Goal: Task Accomplishment & Management: Manage account settings

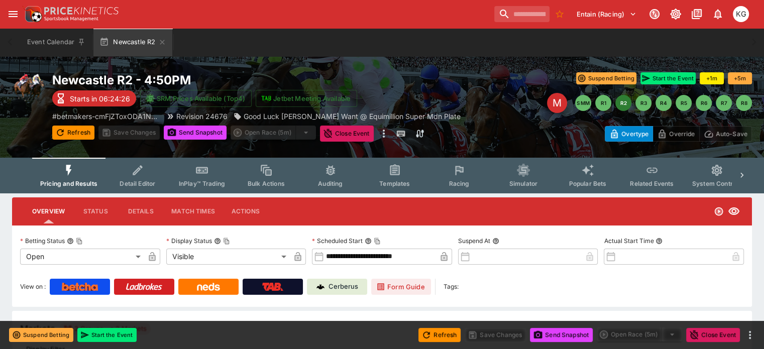
click at [465, 184] on span "Racing" at bounding box center [458, 184] width 21 height 8
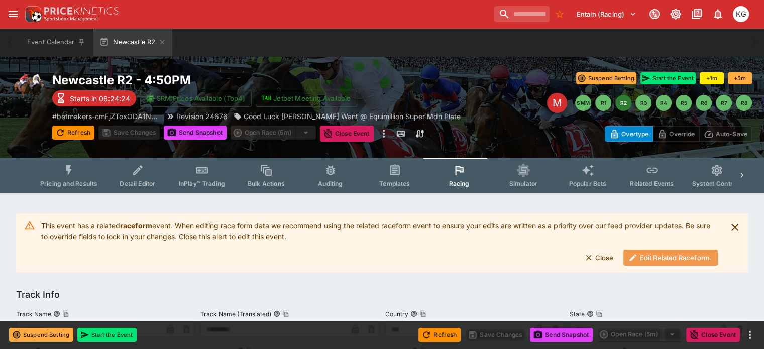
click at [664, 259] on button "Edit Related Raceform." at bounding box center [670, 258] width 94 height 16
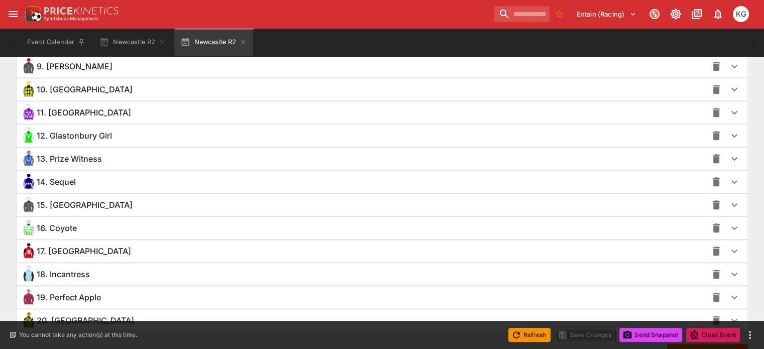
scroll to position [956, 0]
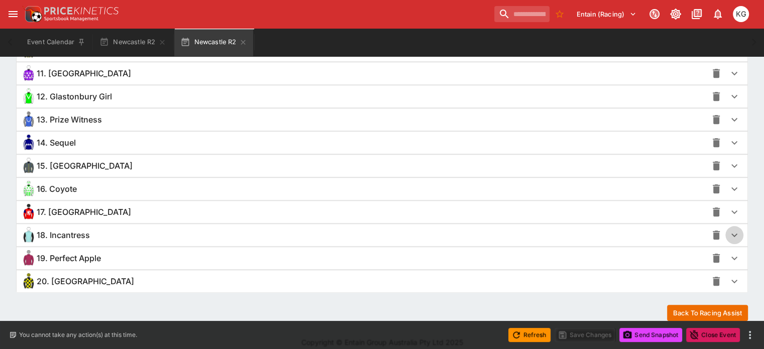
click at [728, 231] on icon "button" at bounding box center [734, 235] width 12 height 12
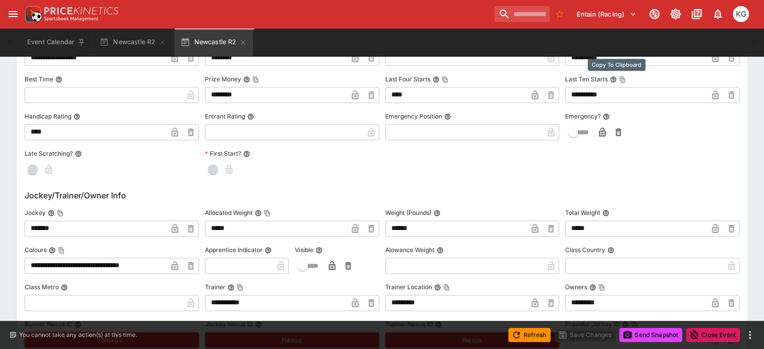
scroll to position [1307, 0]
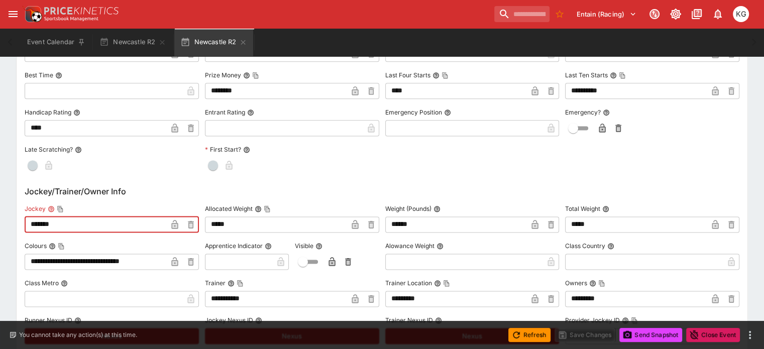
drag, startPoint x: 87, startPoint y: 224, endPoint x: 28, endPoint y: 219, distance: 59.0
click at [28, 219] on div "**********" at bounding box center [382, 348] width 732 height 952
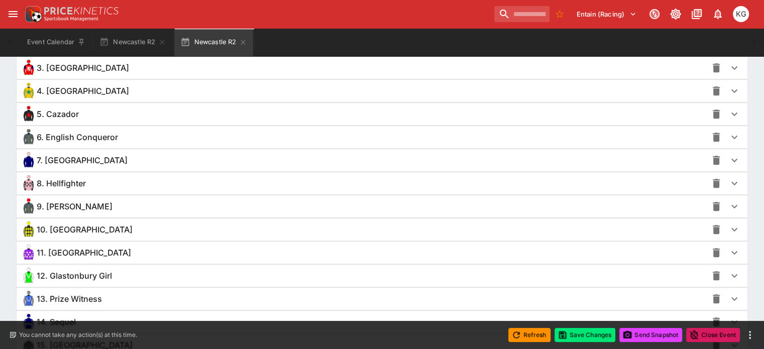
scroll to position [0, 0]
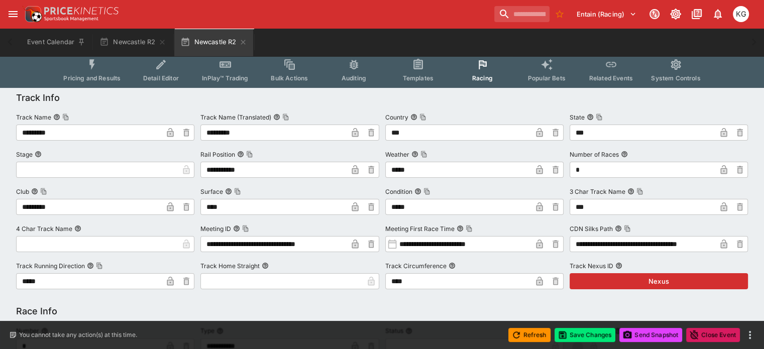
drag, startPoint x: 73, startPoint y: 218, endPoint x: -3, endPoint y: -72, distance: 300.1
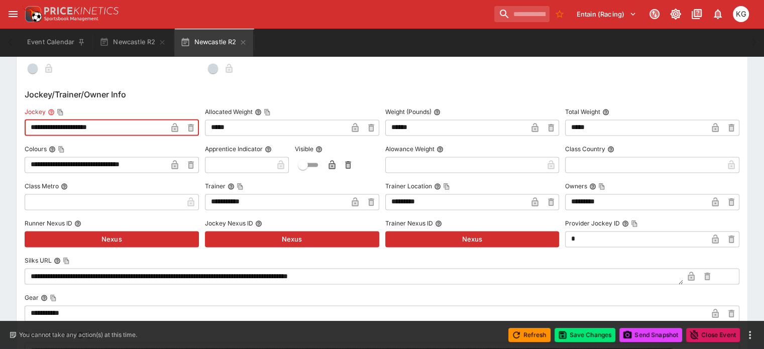
scroll to position [1406, 0]
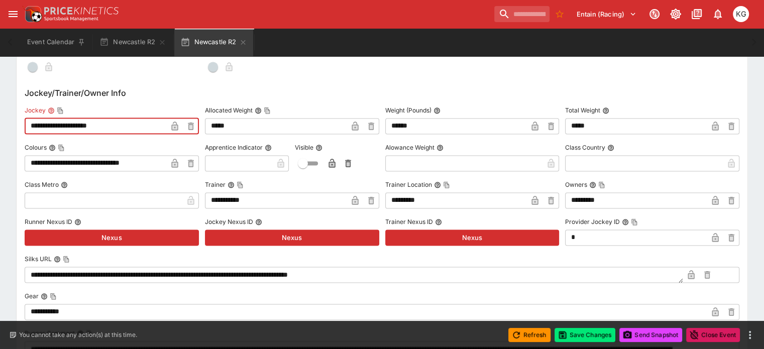
drag, startPoint x: 132, startPoint y: 122, endPoint x: 30, endPoint y: 120, distance: 101.9
click at [29, 120] on div "**********" at bounding box center [382, 260] width 731 height 929
paste input "text"
type input "**********"
click at [178, 123] on icon "button" at bounding box center [174, 126] width 7 height 9
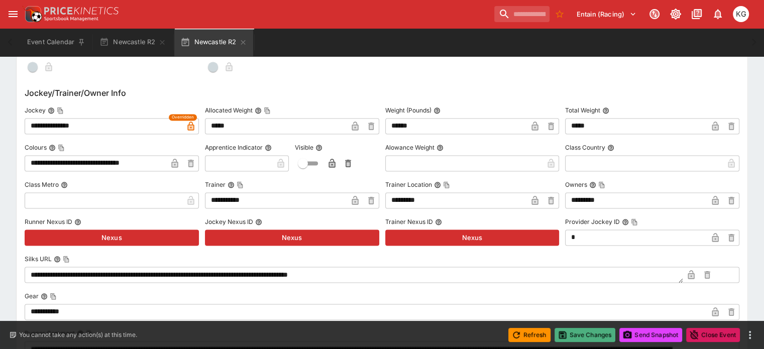
click at [592, 332] on button "Save Changes" at bounding box center [584, 335] width 61 height 14
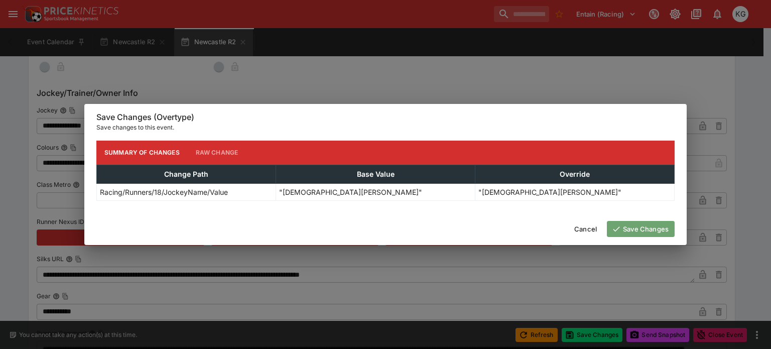
click at [636, 230] on button "Save Changes" at bounding box center [641, 229] width 68 height 16
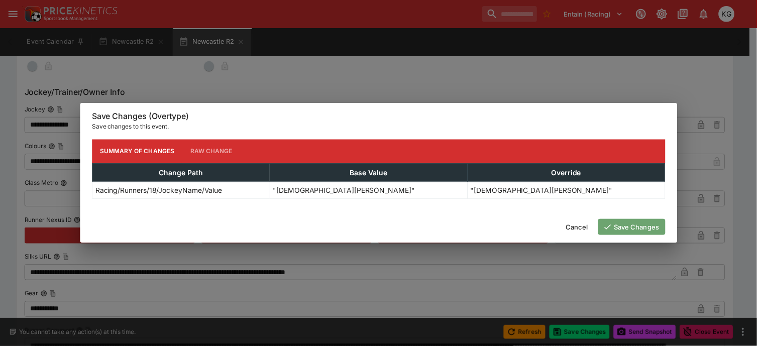
scroll to position [0, 0]
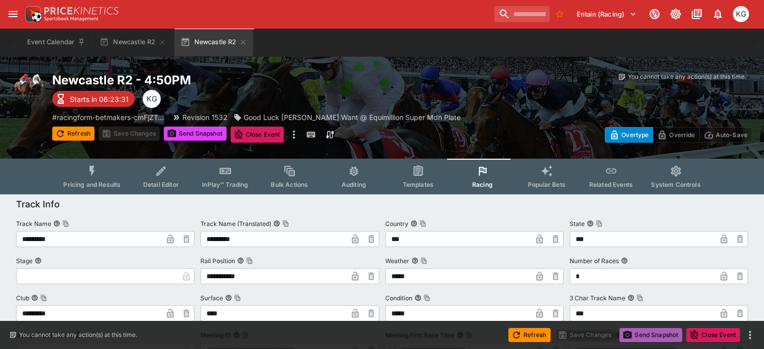
click at [653, 332] on button "Send Snapshot" at bounding box center [650, 335] width 63 height 14
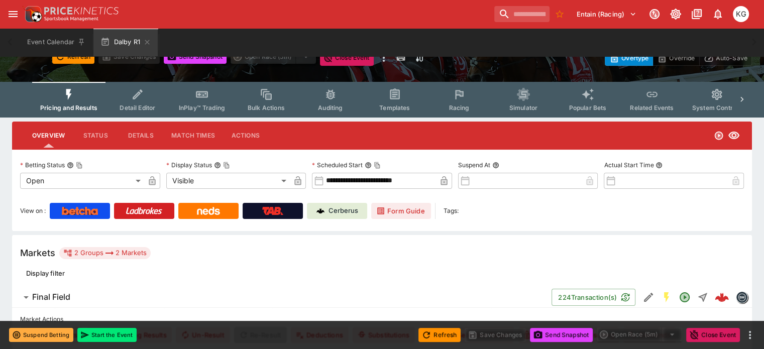
scroll to position [50, 0]
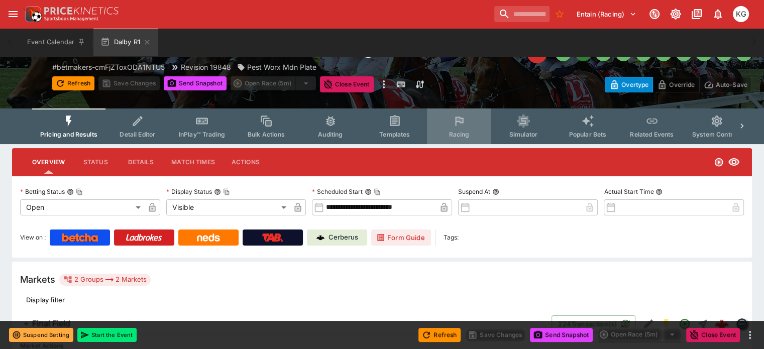
click at [468, 130] on button "Racing" at bounding box center [459, 126] width 64 height 36
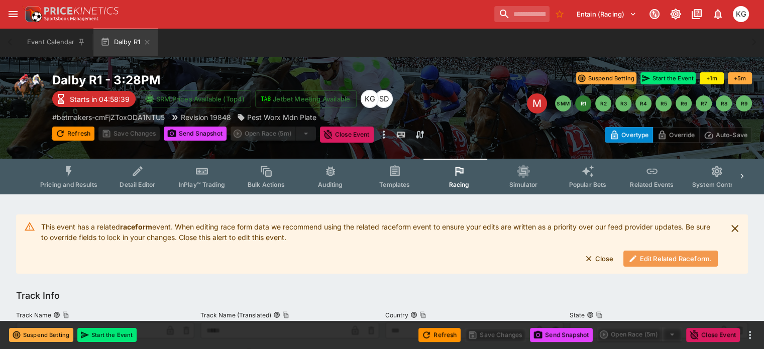
click at [680, 258] on button "Edit Related Raceform." at bounding box center [670, 259] width 94 height 16
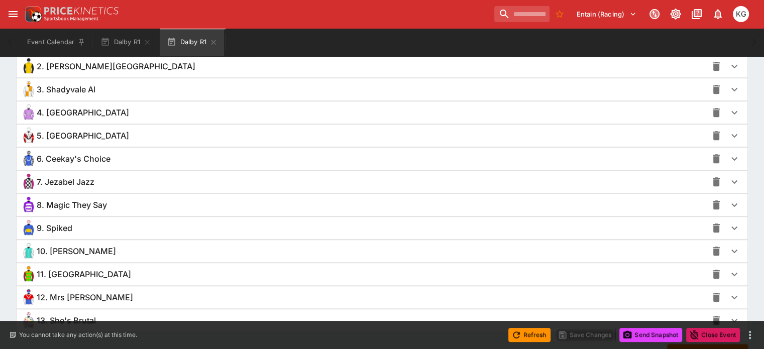
scroll to position [755, 0]
click at [731, 273] on icon "button" at bounding box center [734, 275] width 6 height 4
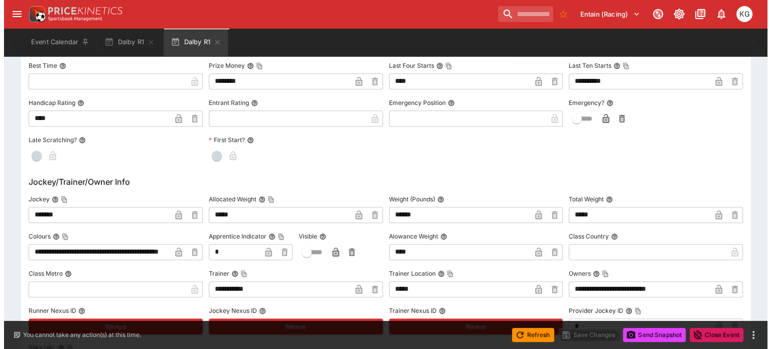
scroll to position [1157, 0]
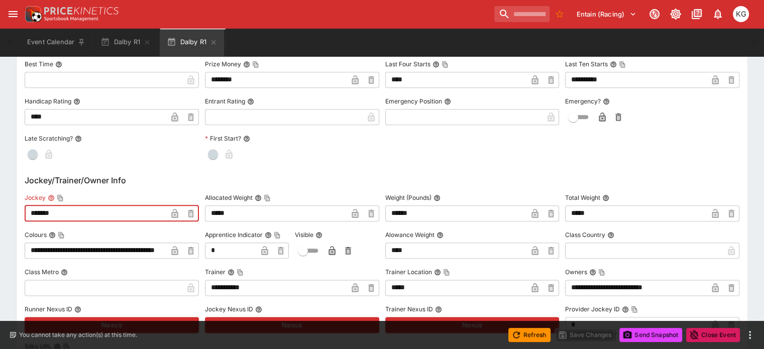
drag, startPoint x: 95, startPoint y: 212, endPoint x: 33, endPoint y: 207, distance: 63.0
click at [33, 207] on div "**********" at bounding box center [382, 348] width 731 height 929
paste input "*****"
type input "**********"
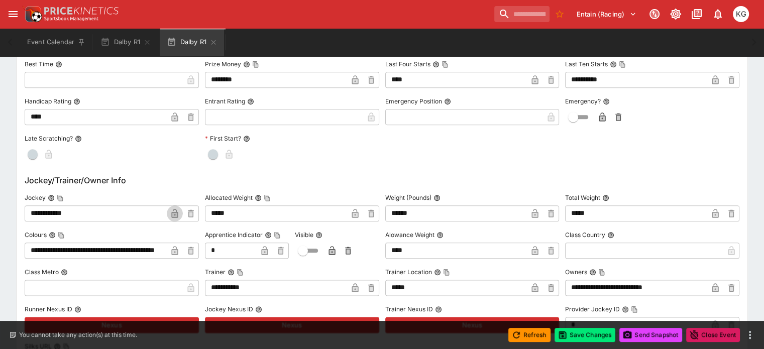
click at [178, 212] on icon "button" at bounding box center [174, 213] width 7 height 9
click at [589, 333] on button "Save Changes" at bounding box center [584, 335] width 61 height 14
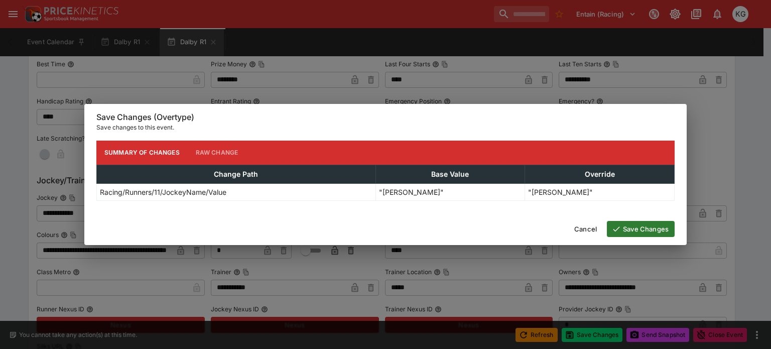
click at [641, 229] on button "Save Changes" at bounding box center [641, 229] width 68 height 16
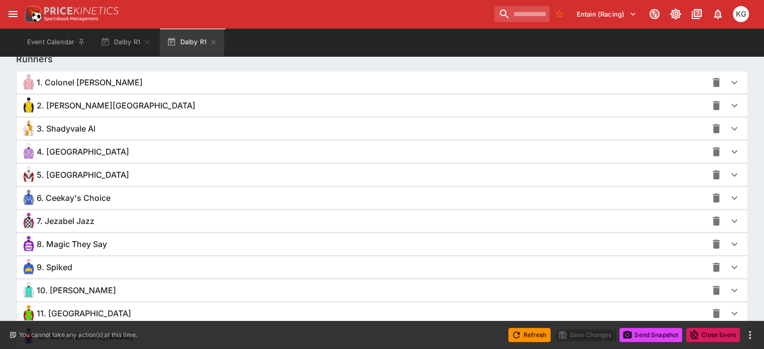
scroll to position [753, 0]
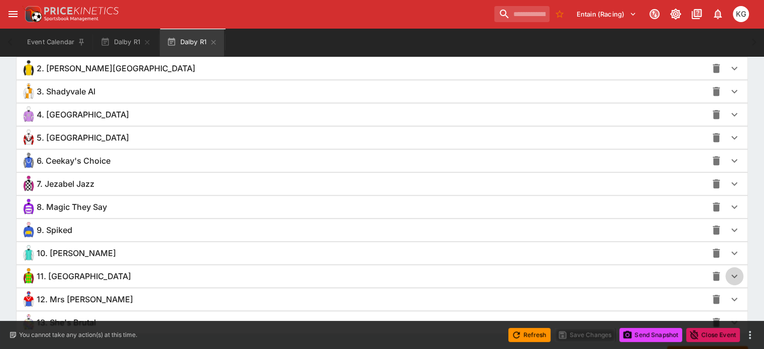
click at [728, 270] on icon "button" at bounding box center [734, 276] width 12 height 12
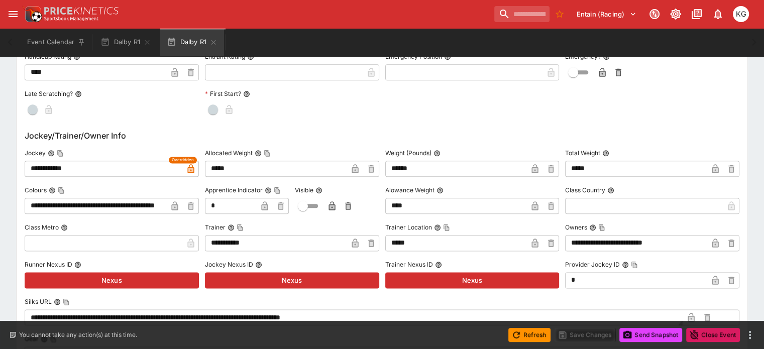
scroll to position [1205, 0]
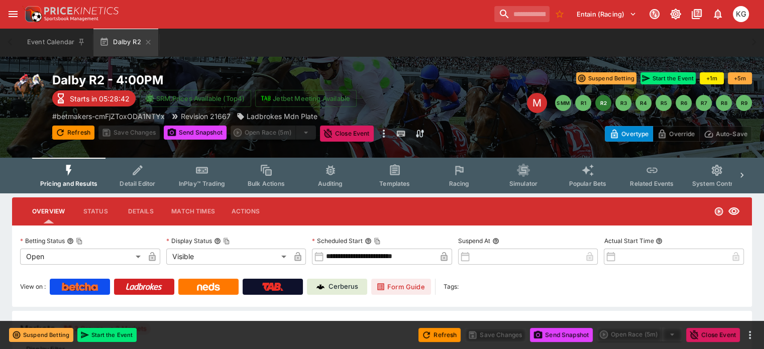
click at [454, 178] on button "Racing" at bounding box center [459, 176] width 64 height 36
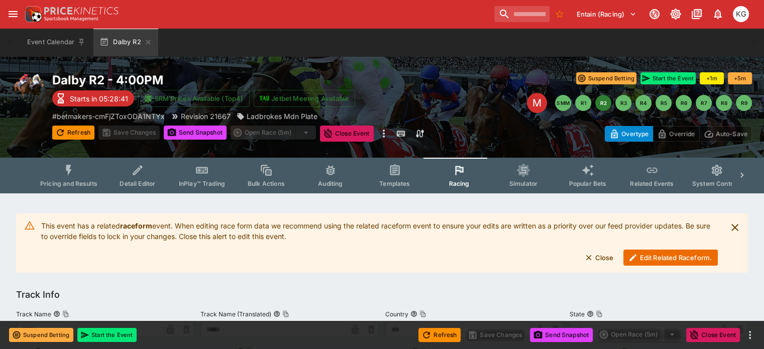
click at [663, 259] on button "Edit Related Raceform." at bounding box center [670, 258] width 94 height 16
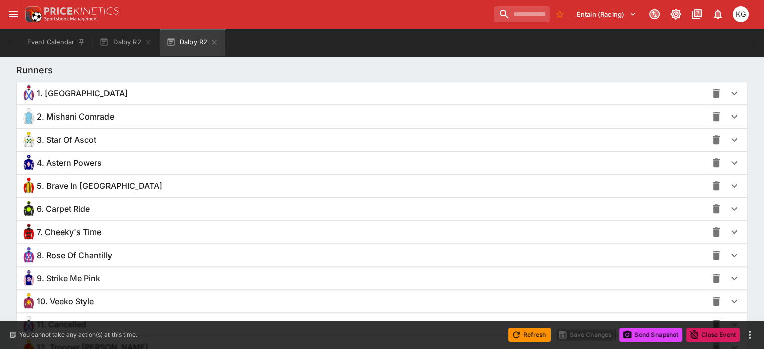
scroll to position [803, 0]
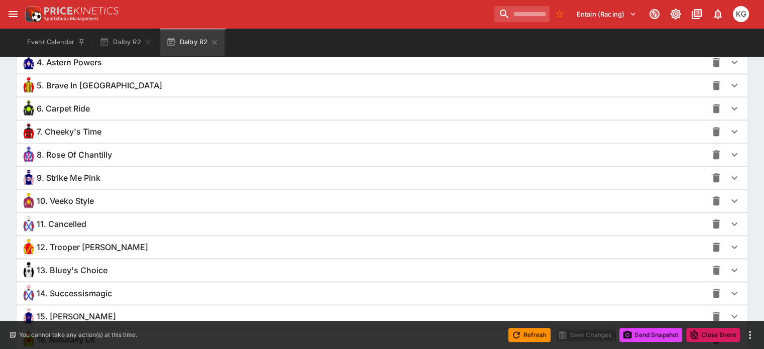
click at [731, 246] on icon "button" at bounding box center [734, 248] width 6 height 4
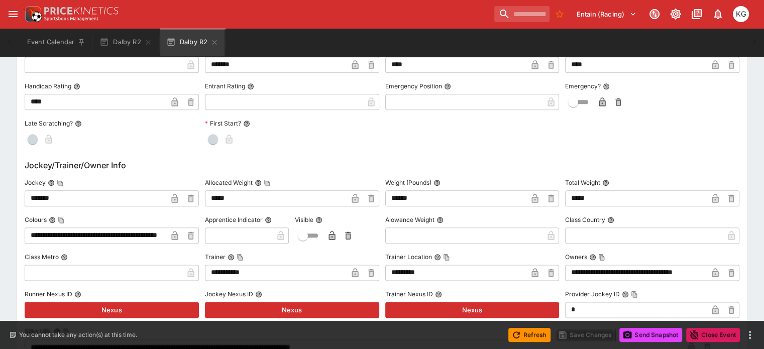
scroll to position [1205, 0]
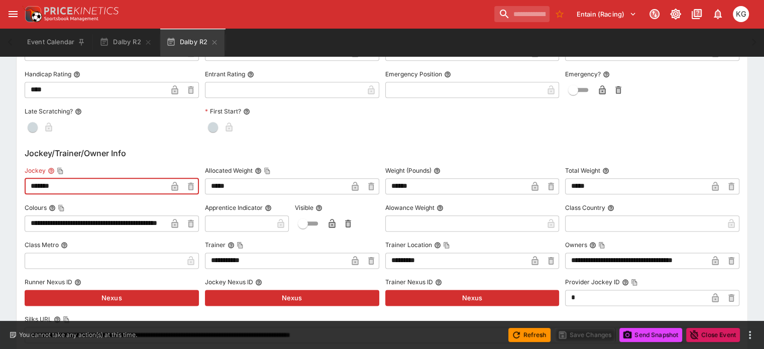
drag, startPoint x: 88, startPoint y: 184, endPoint x: 31, endPoint y: 179, distance: 57.5
click at [31, 179] on div "**********" at bounding box center [382, 320] width 731 height 929
paste input "******"
type input "**********"
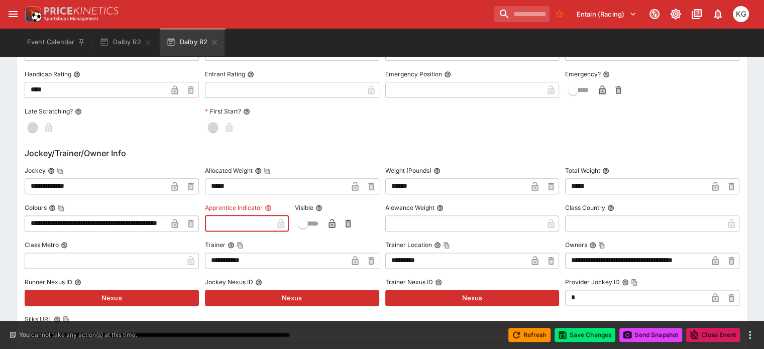
click at [233, 222] on input "text" at bounding box center [239, 223] width 68 height 16
type input "*"
click at [180, 181] on icon "button" at bounding box center [175, 186] width 10 height 10
click at [267, 222] on icon "button" at bounding box center [264, 224] width 5 height 4
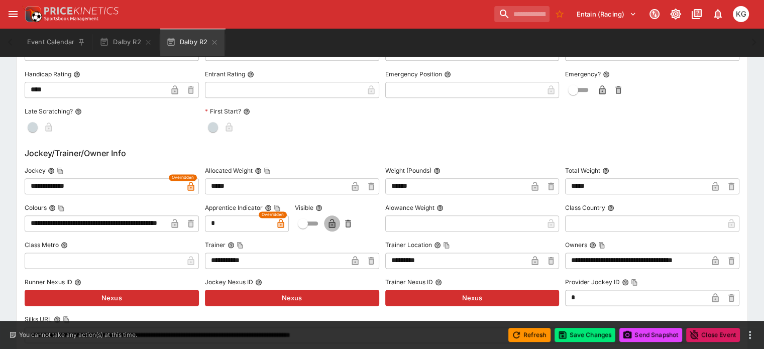
click at [335, 215] on button "button" at bounding box center [332, 223] width 16 height 16
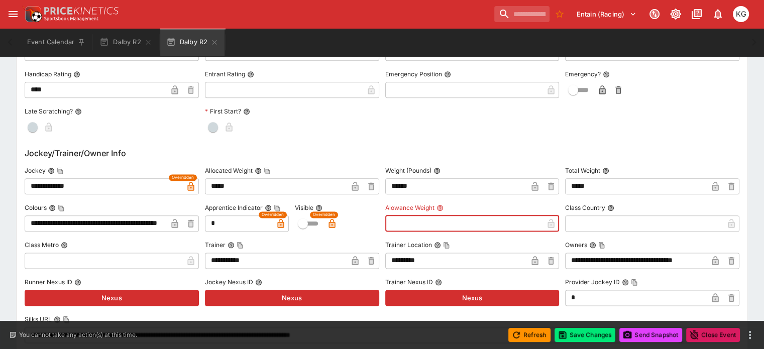
click at [389, 218] on input "text" at bounding box center [464, 223] width 158 height 16
type input "****"
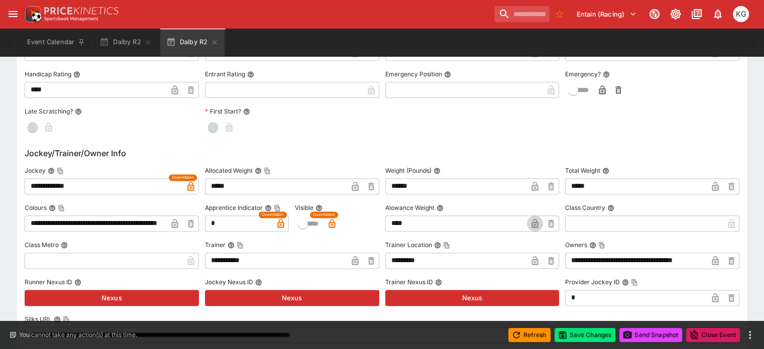
click at [532, 222] on icon "button" at bounding box center [534, 224] width 5 height 4
click at [576, 336] on button "Save Changes" at bounding box center [584, 335] width 61 height 14
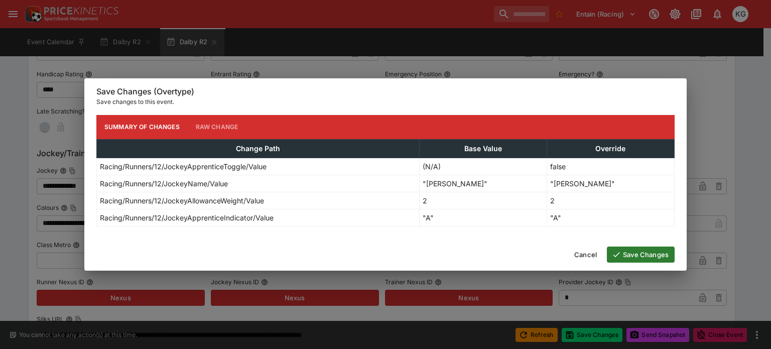
click at [663, 257] on button "Save Changes" at bounding box center [641, 255] width 68 height 16
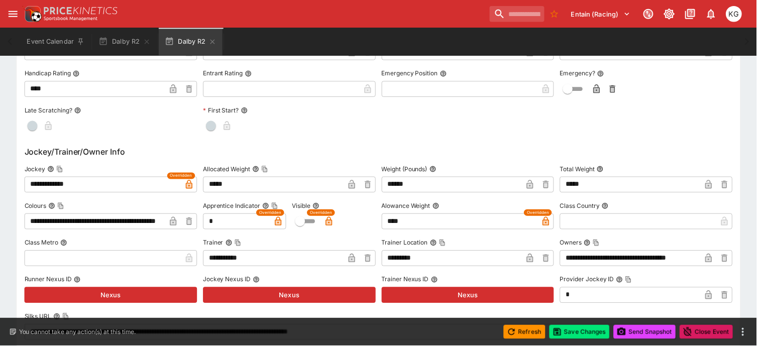
scroll to position [0, 0]
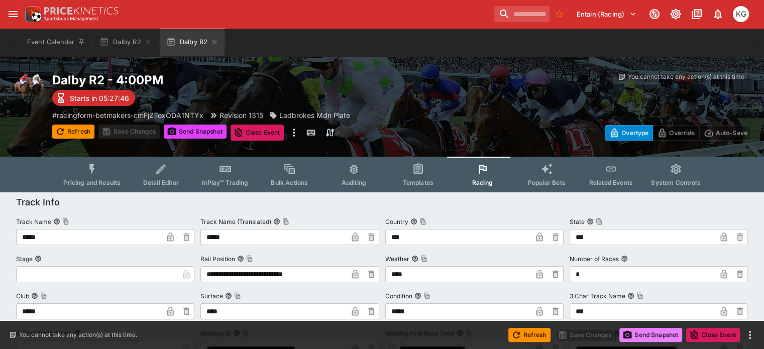
click at [657, 336] on button "Send Snapshot" at bounding box center [650, 335] width 63 height 14
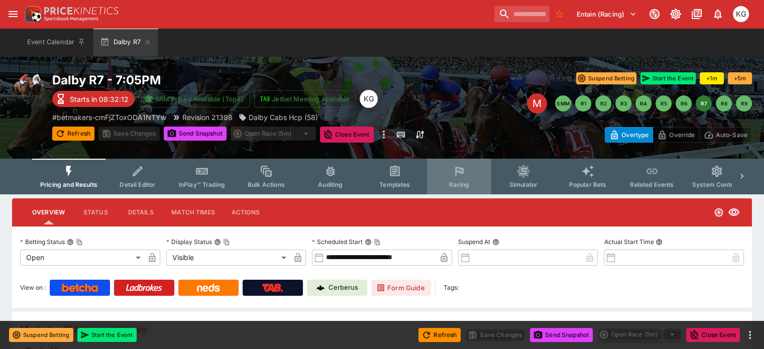
click at [469, 182] on span "Racing" at bounding box center [458, 185] width 21 height 8
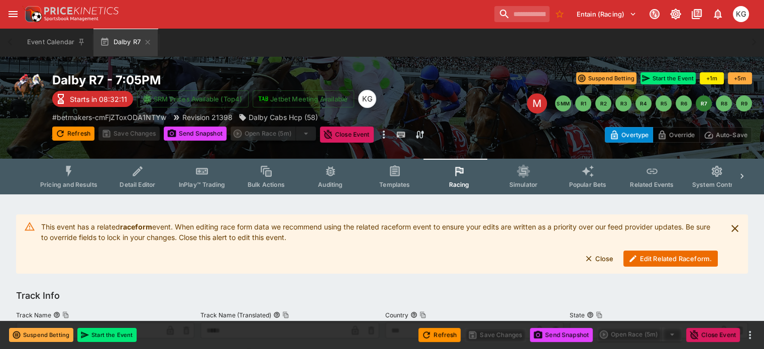
click at [670, 258] on button "Edit Related Raceform." at bounding box center [670, 259] width 94 height 16
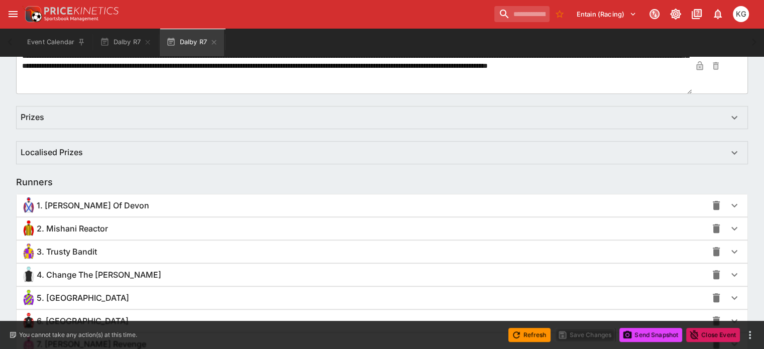
scroll to position [653, 0]
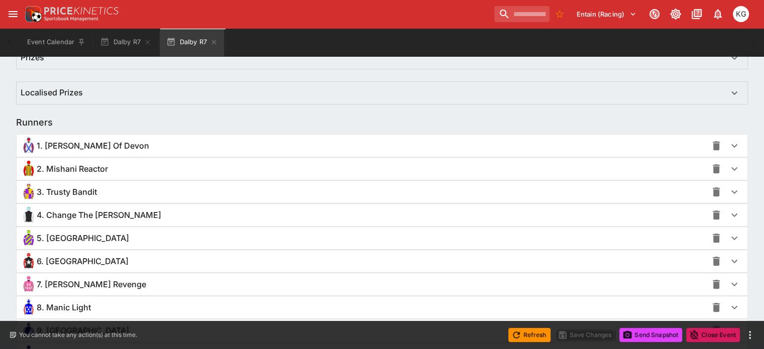
click at [728, 171] on icon "button" at bounding box center [734, 169] width 12 height 12
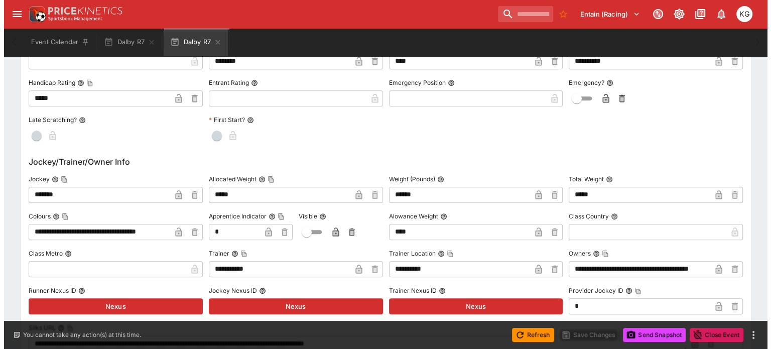
scroll to position [954, 0]
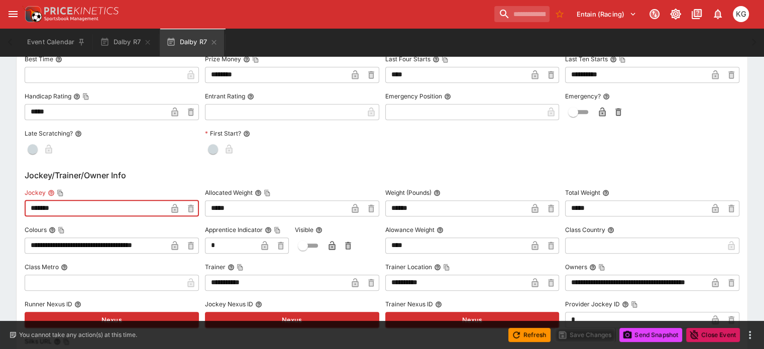
drag, startPoint x: 84, startPoint y: 208, endPoint x: 35, endPoint y: 207, distance: 49.2
click at [35, 207] on div "**********" at bounding box center [382, 342] width 731 height 929
paste input "**********"
type input "**********"
click at [177, 207] on icon "button" at bounding box center [174, 209] width 5 height 4
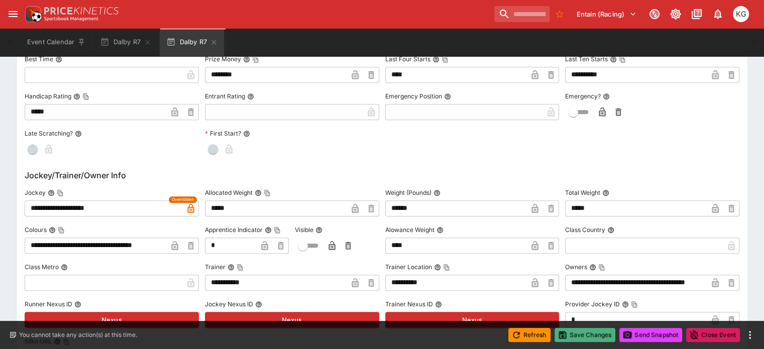
click at [586, 335] on button "Save Changes" at bounding box center [584, 335] width 61 height 14
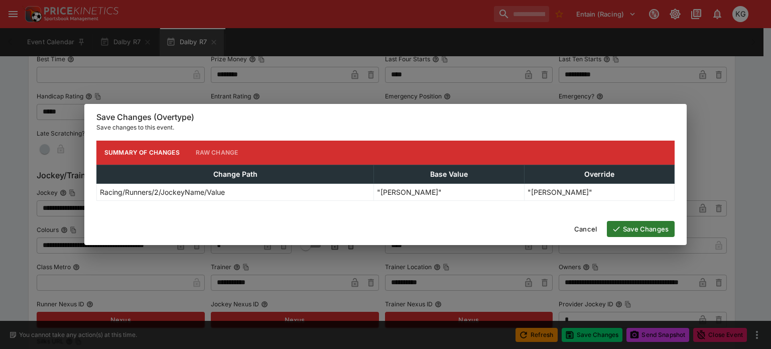
click at [636, 237] on div "Cancel Save Changes" at bounding box center [385, 229] width 602 height 32
click at [636, 231] on button "Save Changes" at bounding box center [641, 229] width 68 height 16
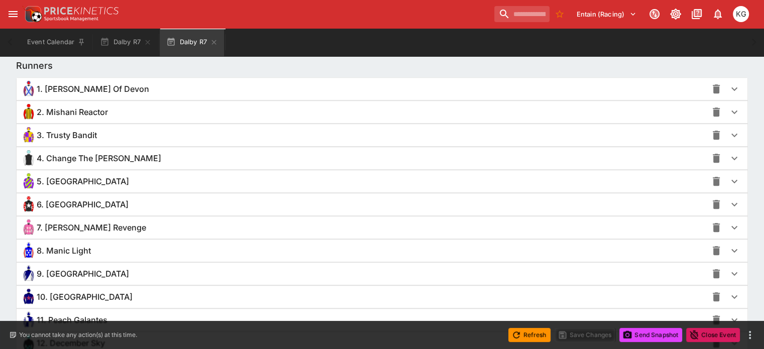
scroll to position [701, 0]
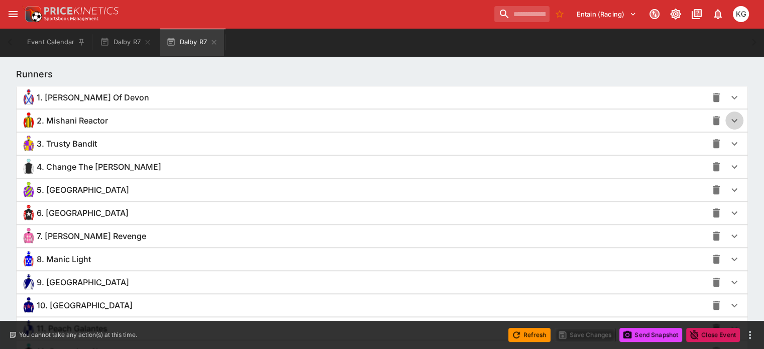
click at [728, 119] on icon "button" at bounding box center [734, 120] width 12 height 12
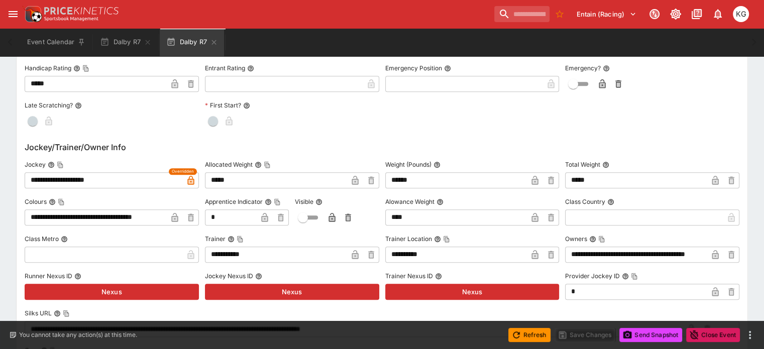
scroll to position [1052, 0]
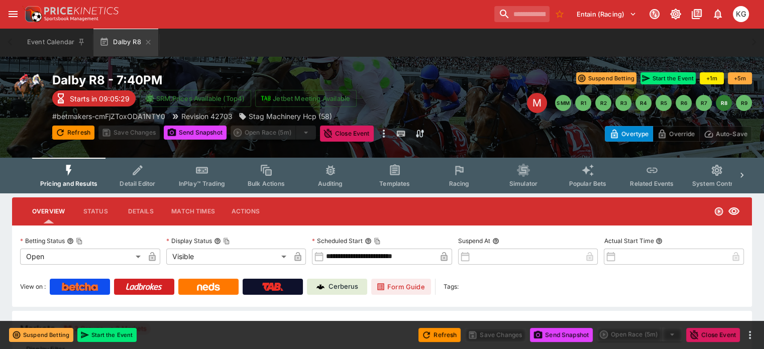
click at [468, 182] on span "Racing" at bounding box center [458, 184] width 21 height 8
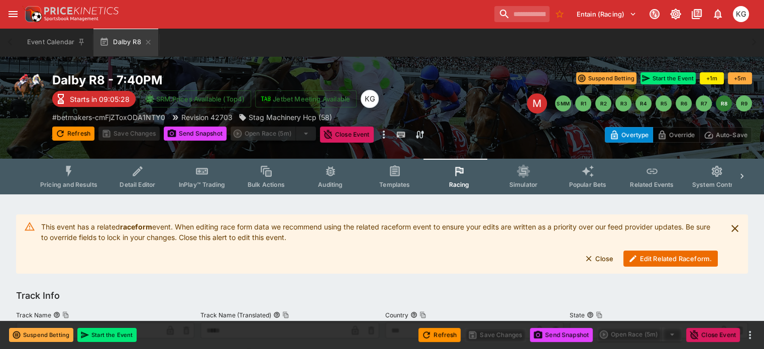
click at [660, 261] on button "Edit Related Raceform." at bounding box center [670, 259] width 94 height 16
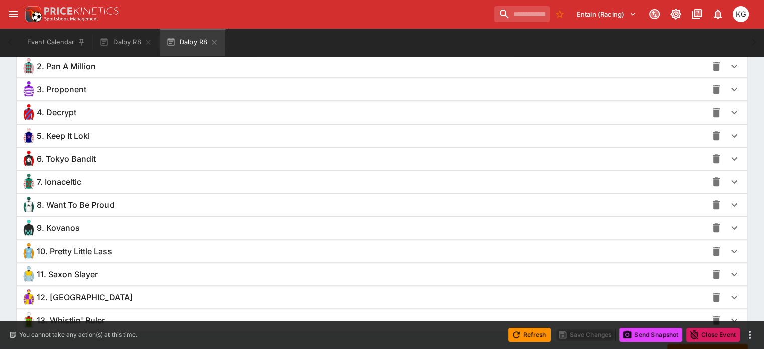
scroll to position [801, 0]
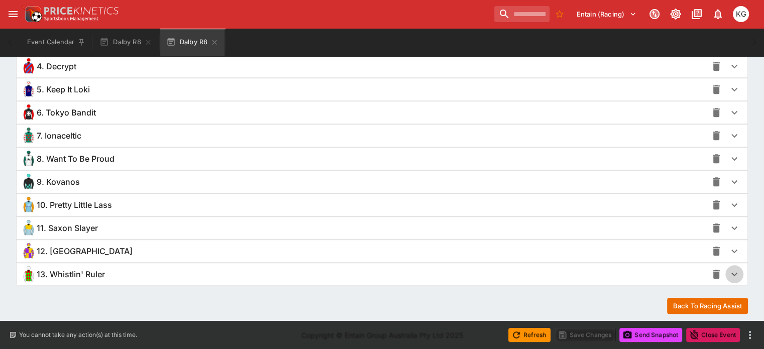
click at [728, 271] on icon "button" at bounding box center [734, 274] width 12 height 12
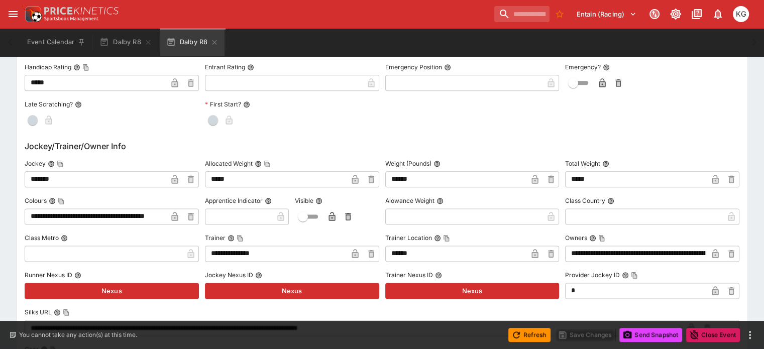
scroll to position [1253, 0]
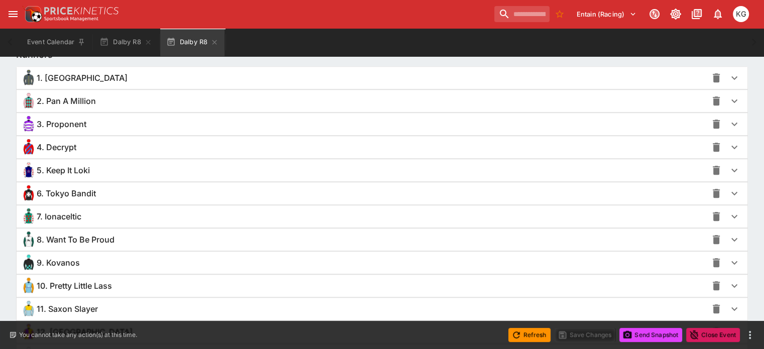
drag, startPoint x: 96, startPoint y: 161, endPoint x: -2, endPoint y: -72, distance: 252.9
click at [0, 0] on html "Entain (Racing) 1 KG Event Calendar Dalby R8 Dalby R8 Welcome back, [PERSON_NAM…" at bounding box center [382, 321] width 764 height 2083
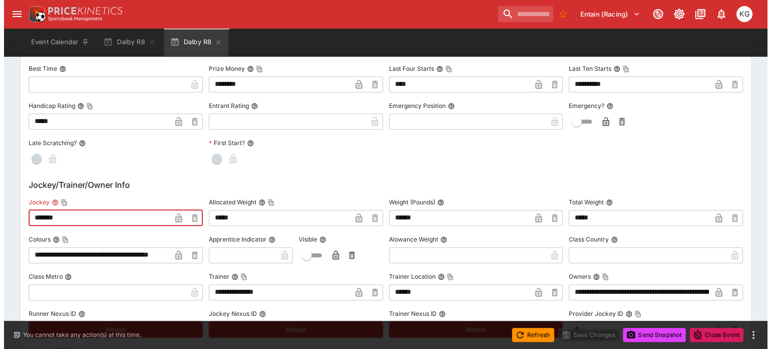
scroll to position [1244, 0]
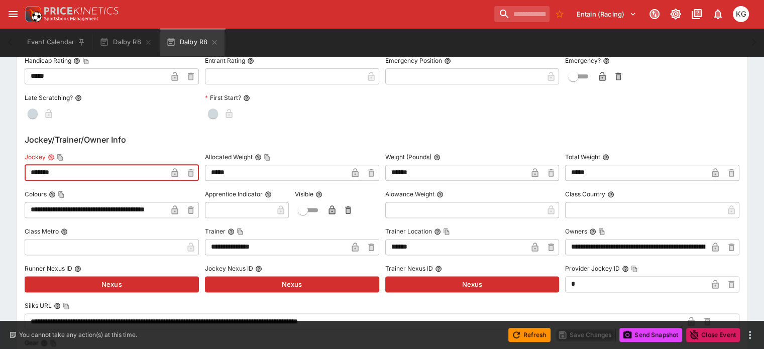
paste input "******"
type input "**********"
click at [180, 171] on icon "button" at bounding box center [175, 173] width 10 height 10
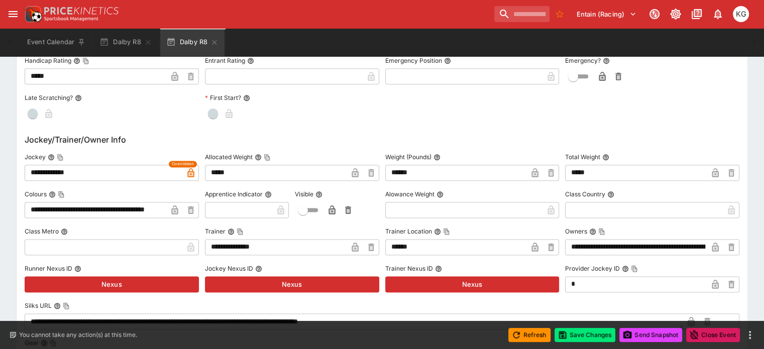
click at [223, 202] on input "text" at bounding box center [239, 210] width 68 height 16
type input "*"
drag, startPoint x: 266, startPoint y: 207, endPoint x: 272, endPoint y: 208, distance: 6.2
click at [266, 209] on icon "button" at bounding box center [264, 211] width 5 height 4
click at [338, 202] on button "button" at bounding box center [332, 210] width 16 height 16
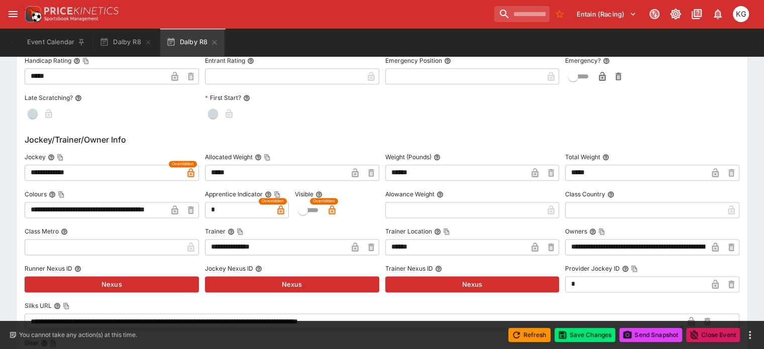
click at [423, 213] on input "text" at bounding box center [464, 210] width 158 height 16
type input "****"
click at [530, 205] on icon "button" at bounding box center [535, 210] width 10 height 10
click at [589, 330] on button "Save Changes" at bounding box center [584, 335] width 61 height 14
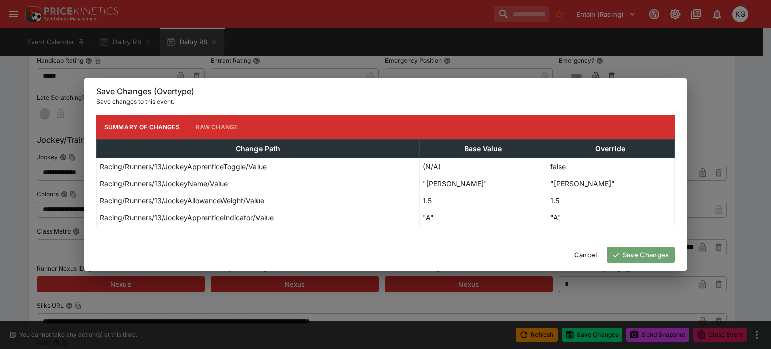
click at [647, 254] on button "Save Changes" at bounding box center [641, 255] width 68 height 16
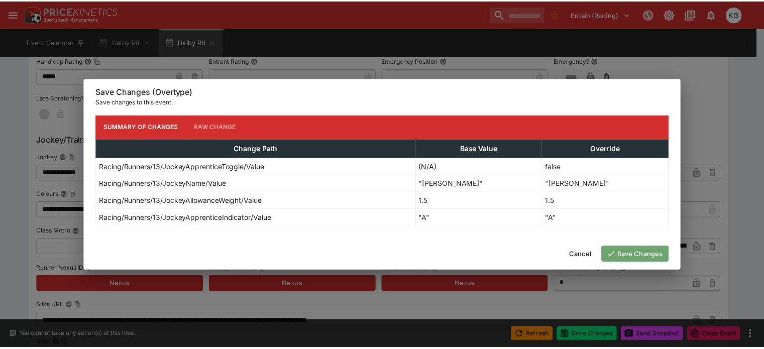
scroll to position [0, 0]
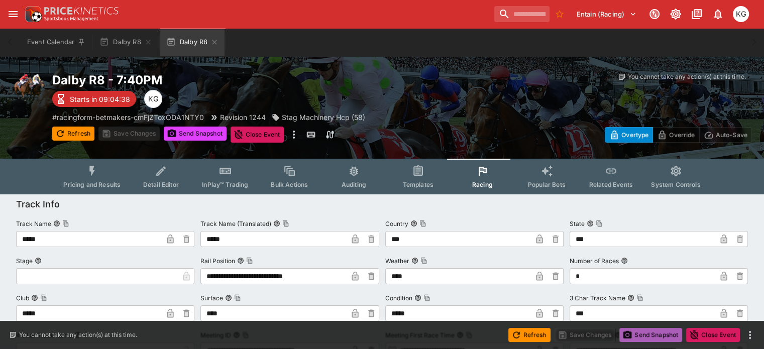
click at [645, 333] on button "Send Snapshot" at bounding box center [650, 335] width 63 height 14
